Goal: Transaction & Acquisition: Purchase product/service

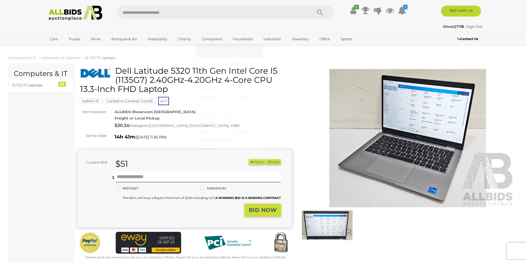
click at [218, 142] on link "Notebooks & Laptops" at bounding box center [229, 140] width 62 height 9
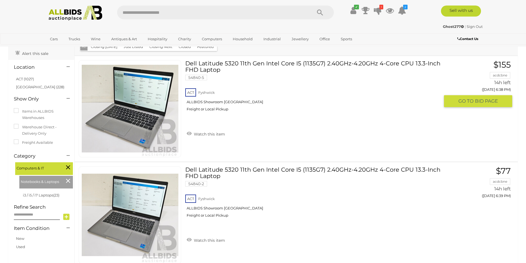
scroll to position [111, 0]
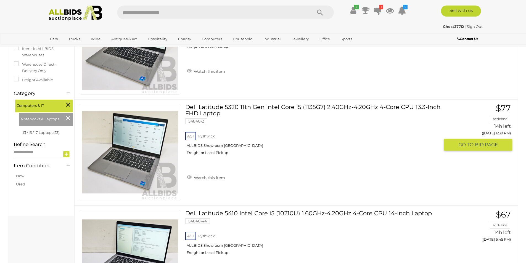
click at [294, 106] on link "Dell Latitude 5320 11th Gen Intel Core I5 (1135G7) 2.40GHz-4.20GHz 4-Core CPU 1…" at bounding box center [315, 132] width 250 height 56
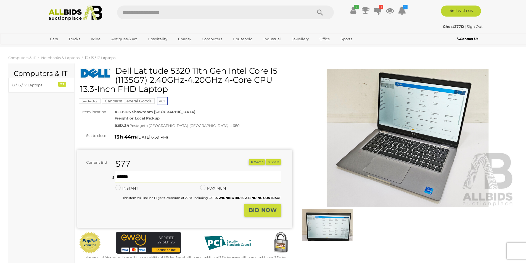
type input "***"
click at [262, 211] on strong "BID NOW" at bounding box center [263, 210] width 28 height 7
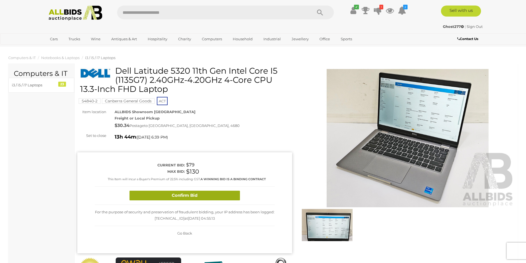
click at [193, 199] on button "Confirm Bid" at bounding box center [185, 196] width 111 height 10
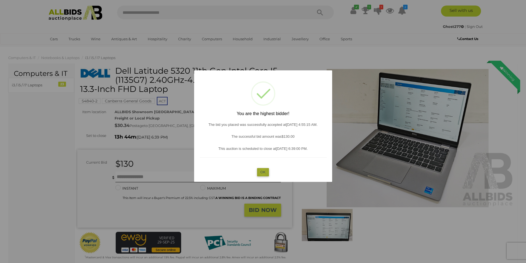
click at [263, 172] on button "OK" at bounding box center [263, 172] width 12 height 8
